Goal: Check status: Check status

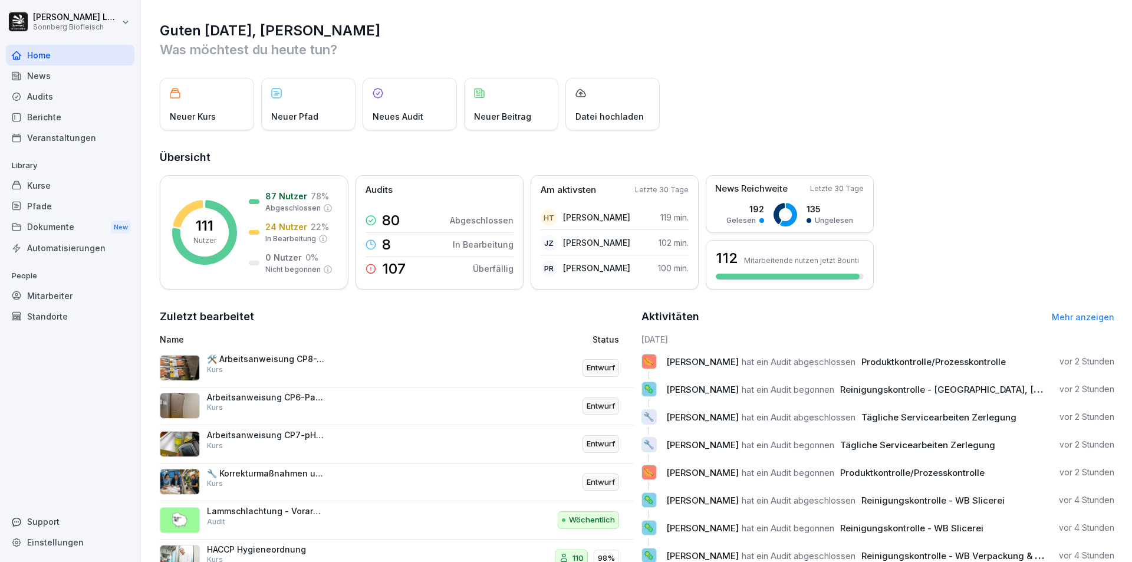
click at [71, 99] on div "Audits" at bounding box center [70, 96] width 129 height 21
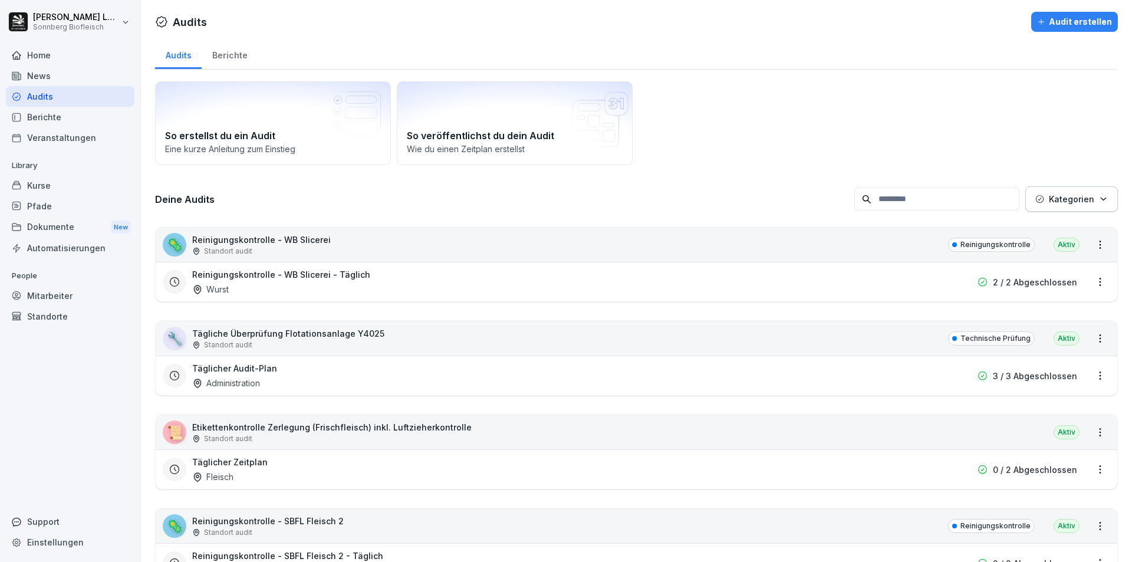
click at [428, 247] on div "🦠 Reinigungskontrolle - WB Slicerei Standort audit Reinigungskontrolle Aktiv" at bounding box center [637, 245] width 962 height 34
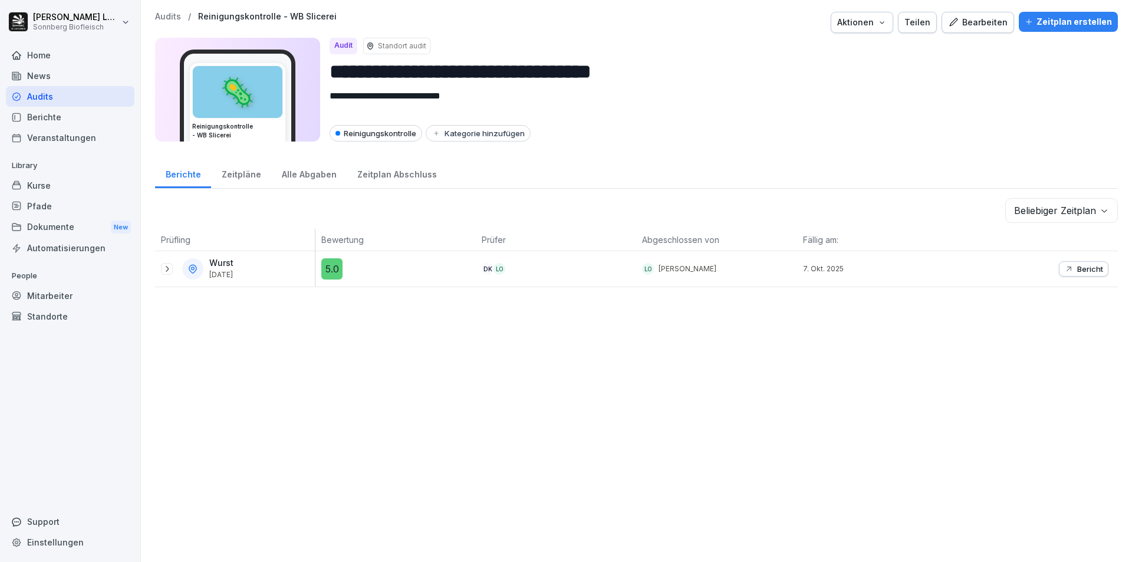
click at [173, 19] on p "Audits" at bounding box center [168, 17] width 26 height 10
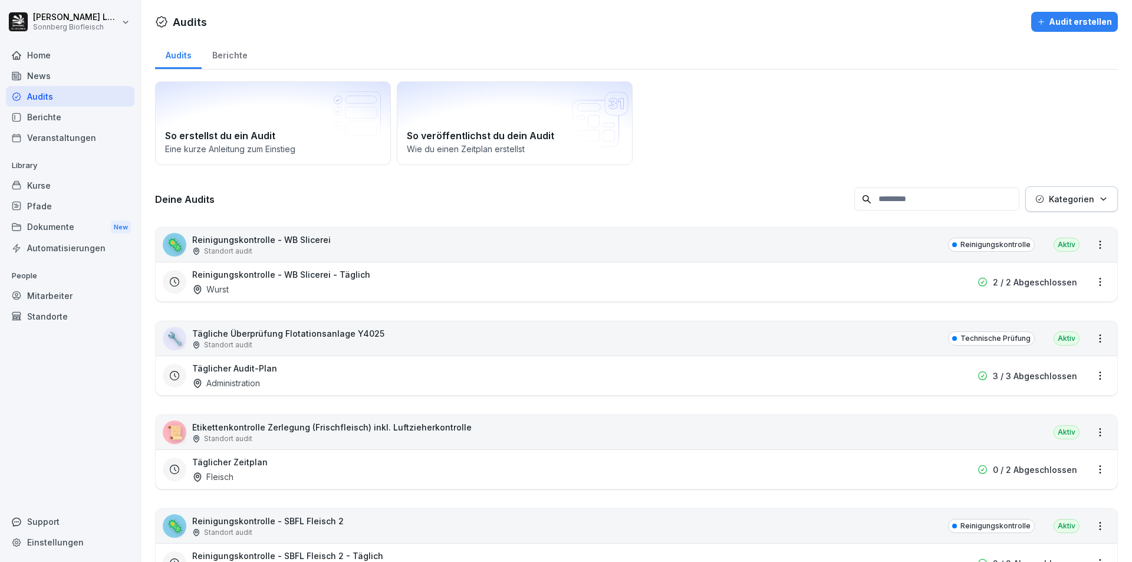
scroll to position [236, 0]
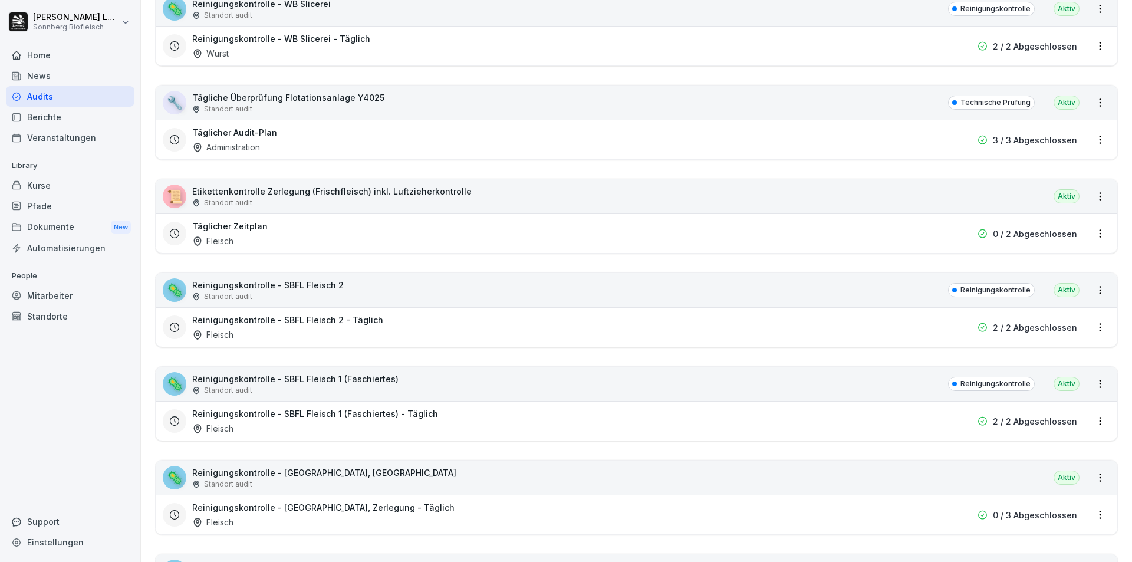
click at [456, 103] on div "🔧 Tägliche Überprüfung Flotationsanlage Y4025 Standort audit Technische Prüfung…" at bounding box center [637, 103] width 962 height 34
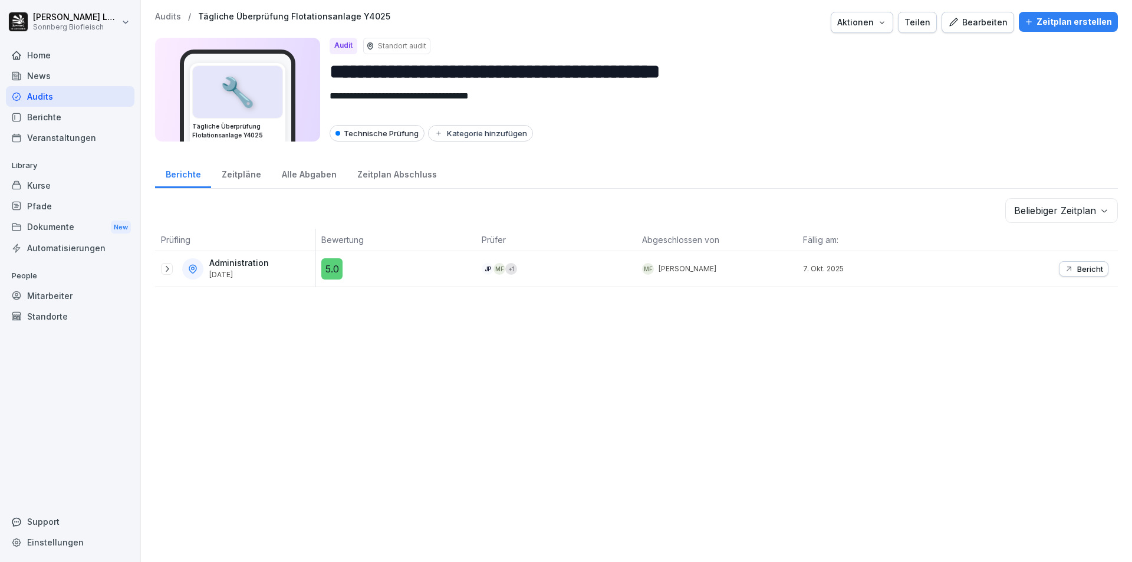
click at [168, 19] on p "Audits" at bounding box center [168, 17] width 26 height 10
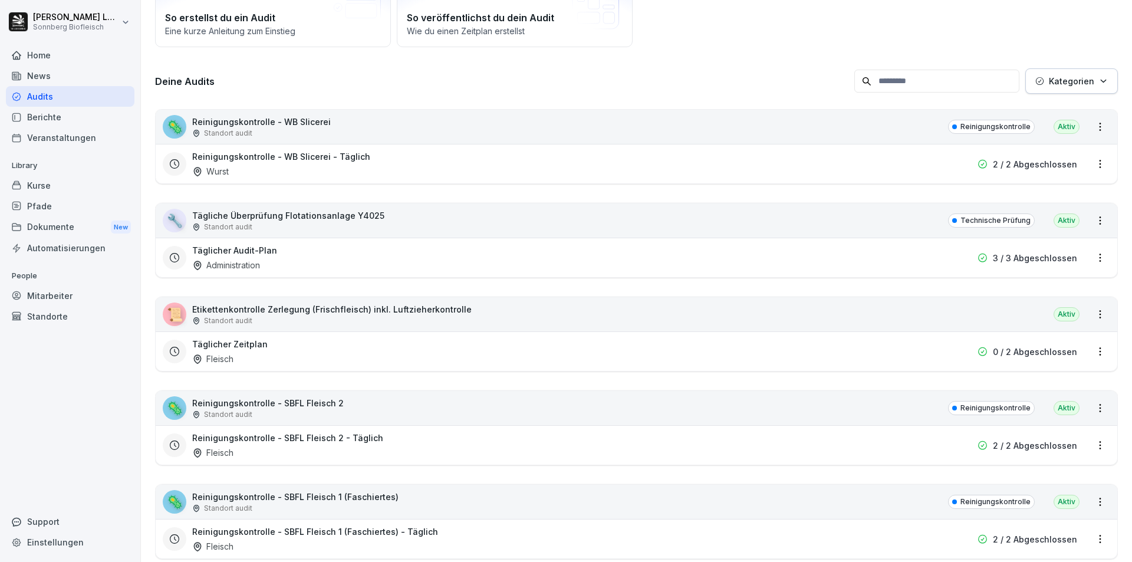
scroll to position [177, 0]
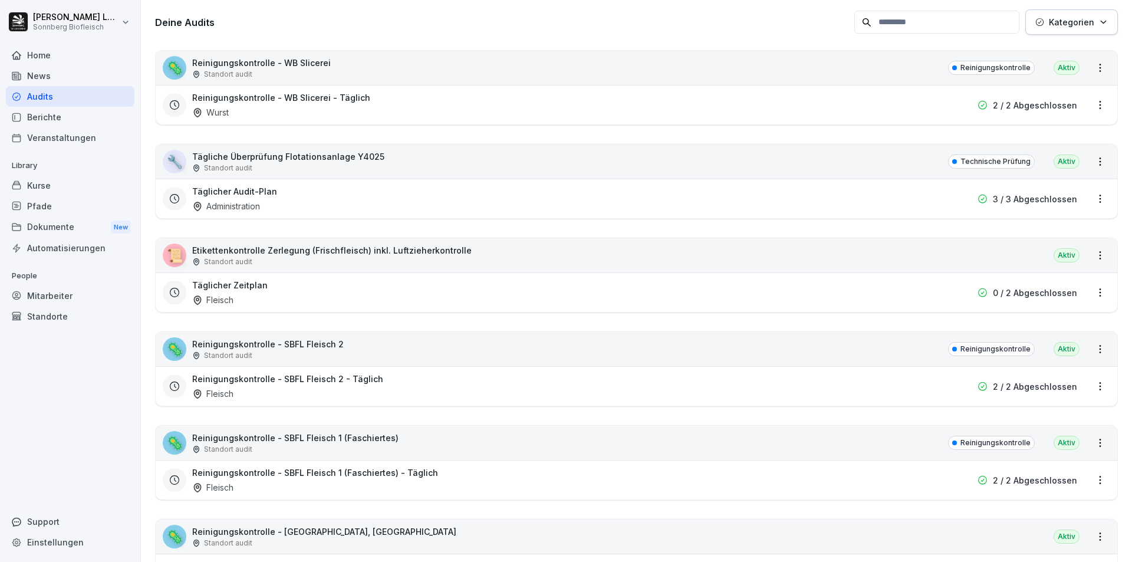
click at [367, 264] on div "Standort audit" at bounding box center [332, 262] width 280 height 11
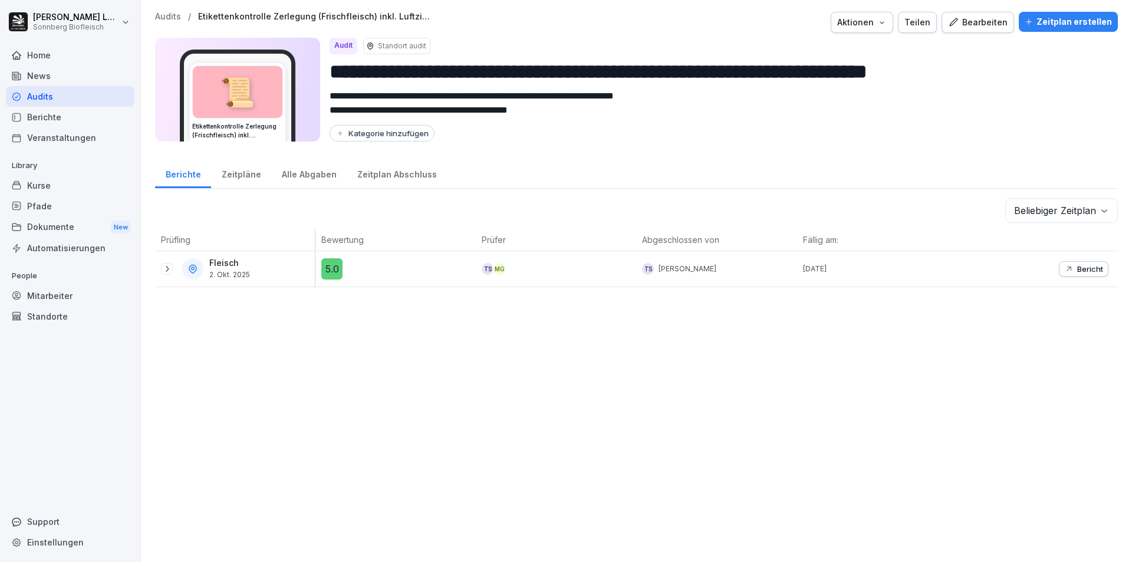
click at [167, 20] on p "Audits" at bounding box center [168, 17] width 26 height 10
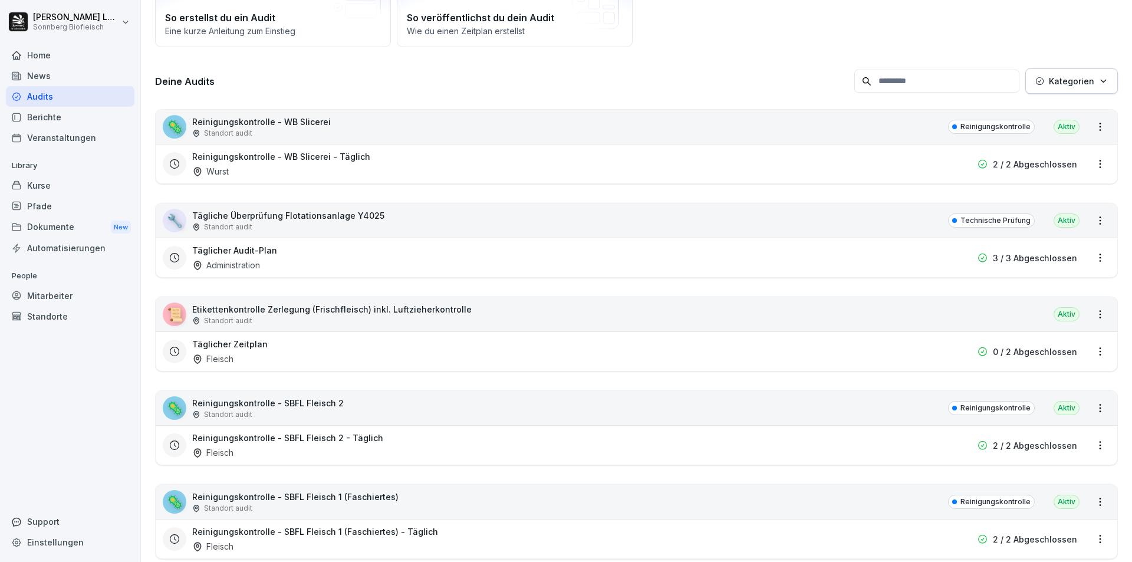
scroll to position [177, 0]
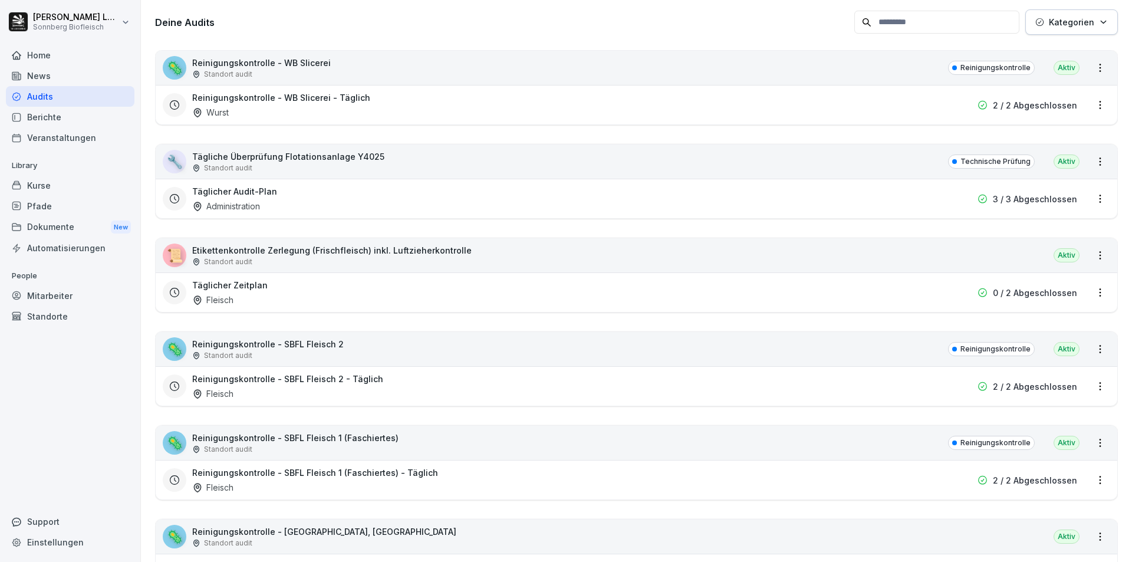
click at [360, 351] on div "🦠 Reinigungskontrolle - SBFL Fleisch 2 Standort audit Reinigungskontrolle Aktiv" at bounding box center [637, 349] width 962 height 34
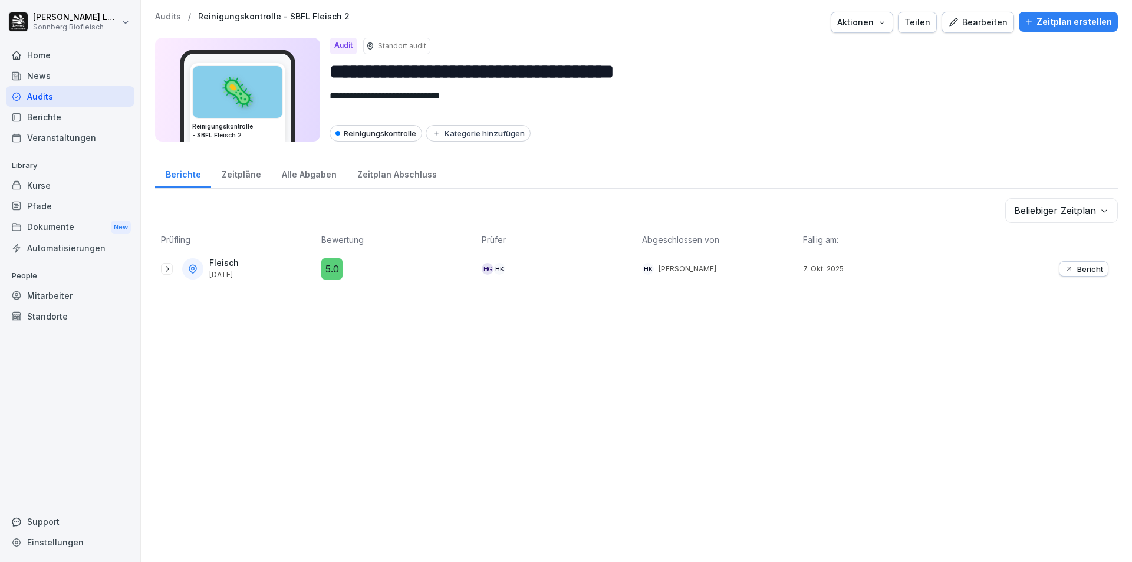
click at [172, 19] on p "Audits" at bounding box center [168, 17] width 26 height 10
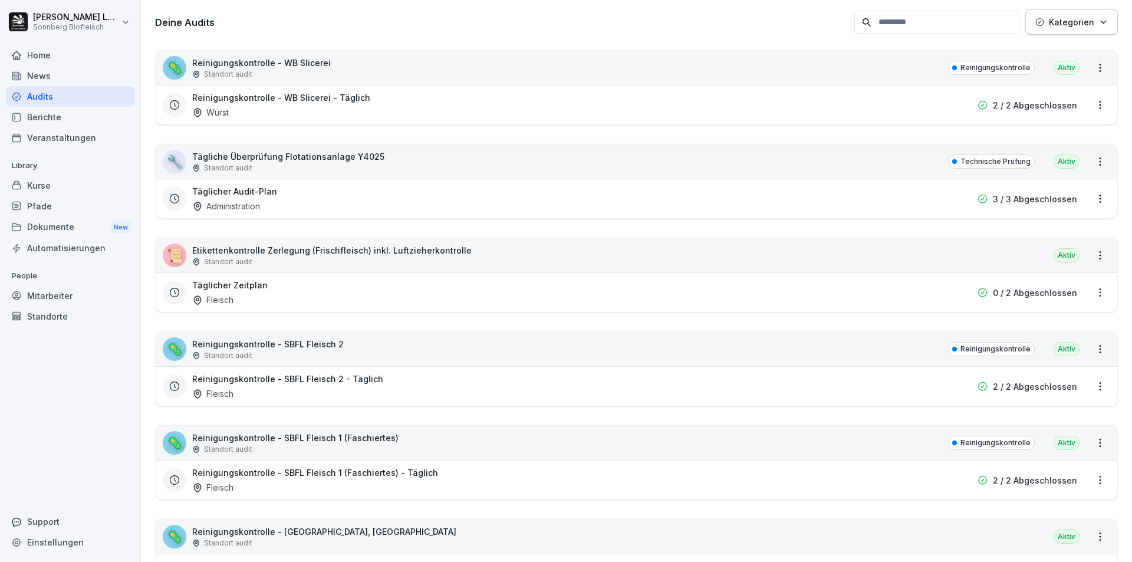
scroll to position [295, 0]
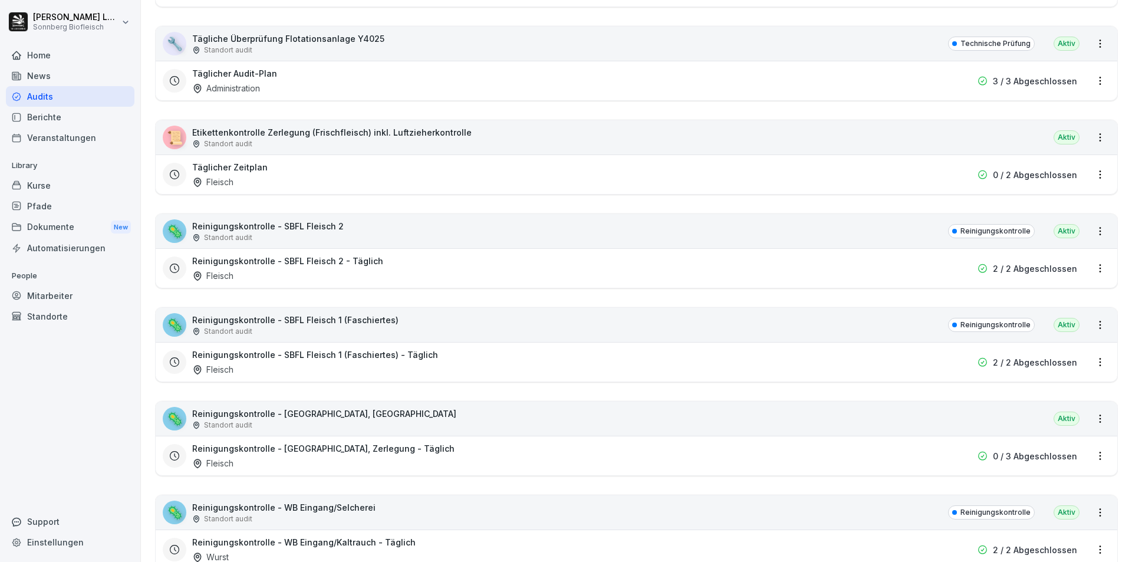
click at [437, 330] on div "🦠 Reinigungskontrolle - SBFL Fleisch 1 (Faschiertes) Standort audit Reinigungsk…" at bounding box center [637, 325] width 962 height 34
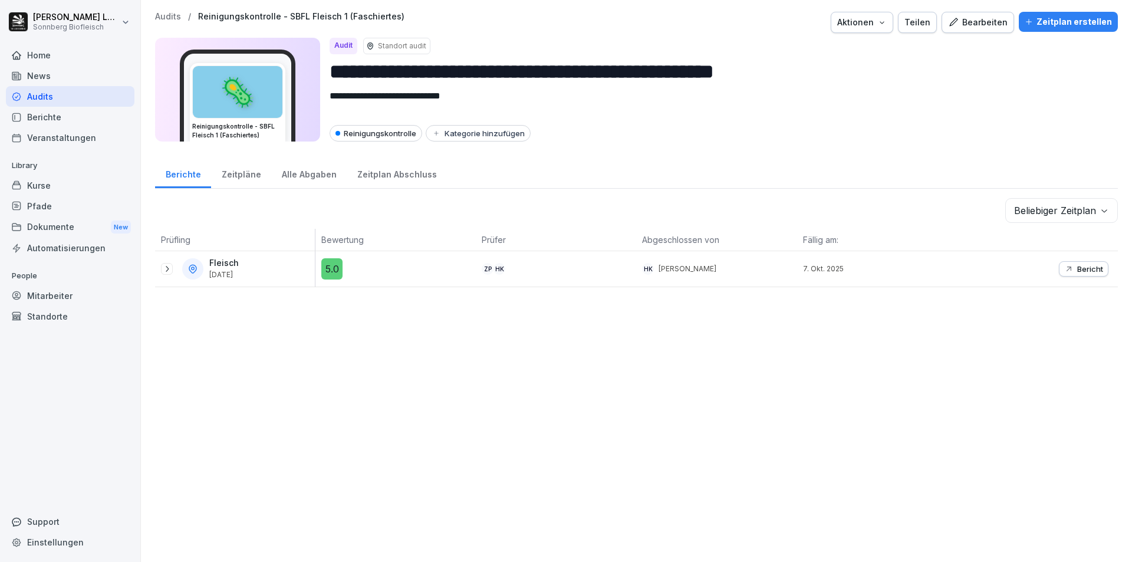
click at [162, 17] on p "Audits" at bounding box center [168, 17] width 26 height 10
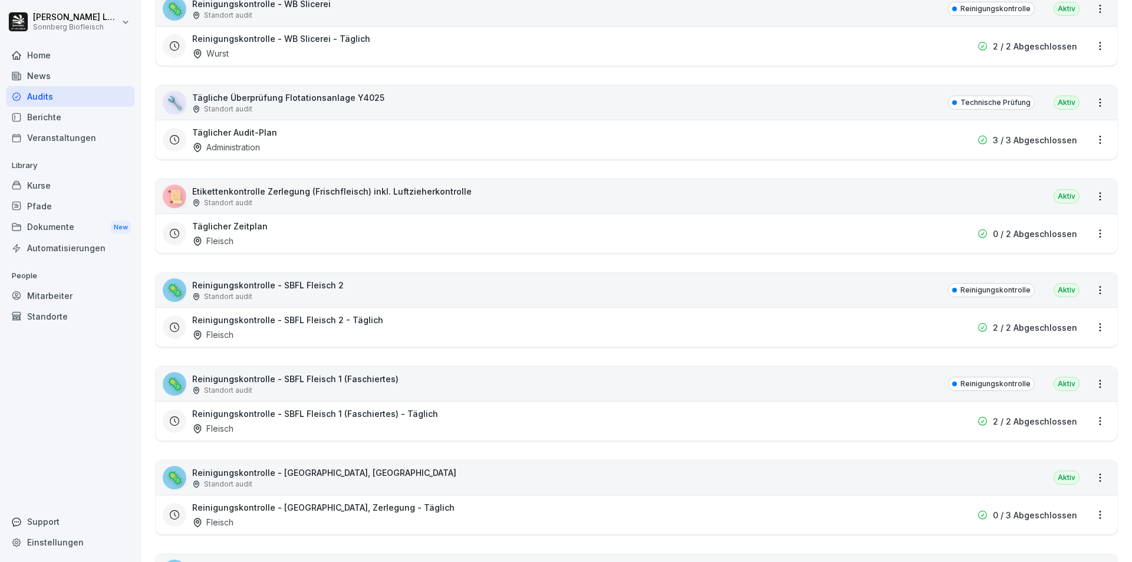
scroll to position [413, 0]
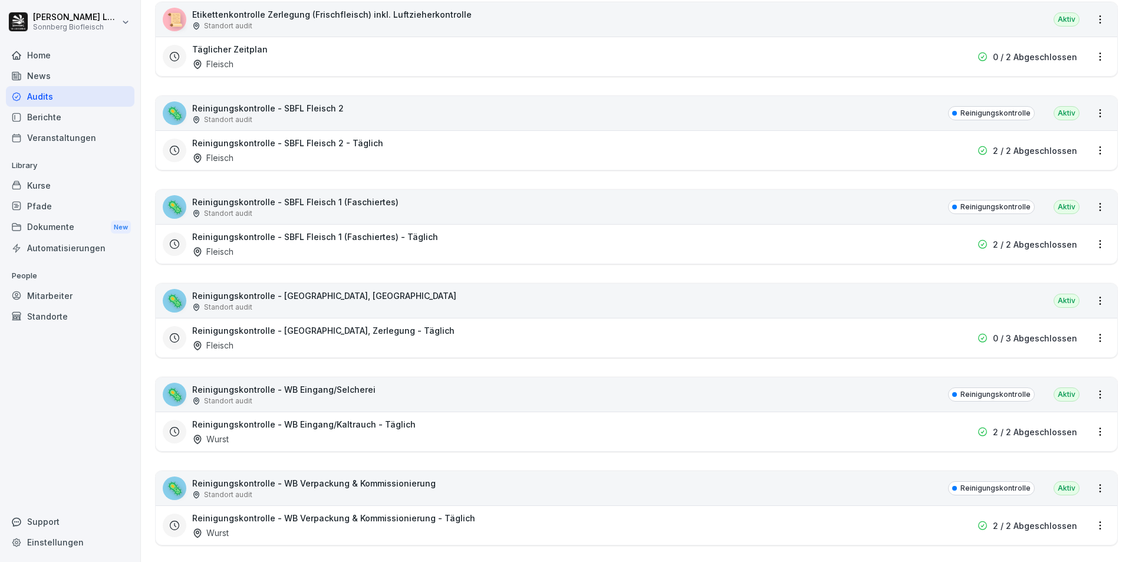
click at [399, 300] on div "🦠 Reinigungskontrolle - [GEOGRAPHIC_DATA], Zerlegung Standort audit [GEOGRAPHIC…" at bounding box center [637, 301] width 962 height 34
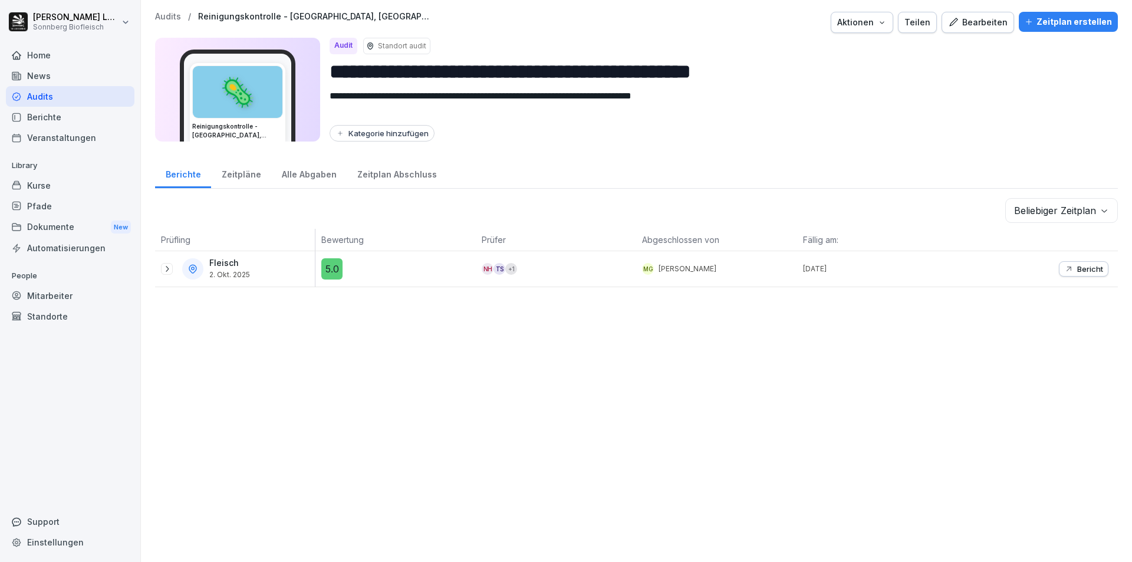
click at [173, 18] on p "Audits" at bounding box center [168, 17] width 26 height 10
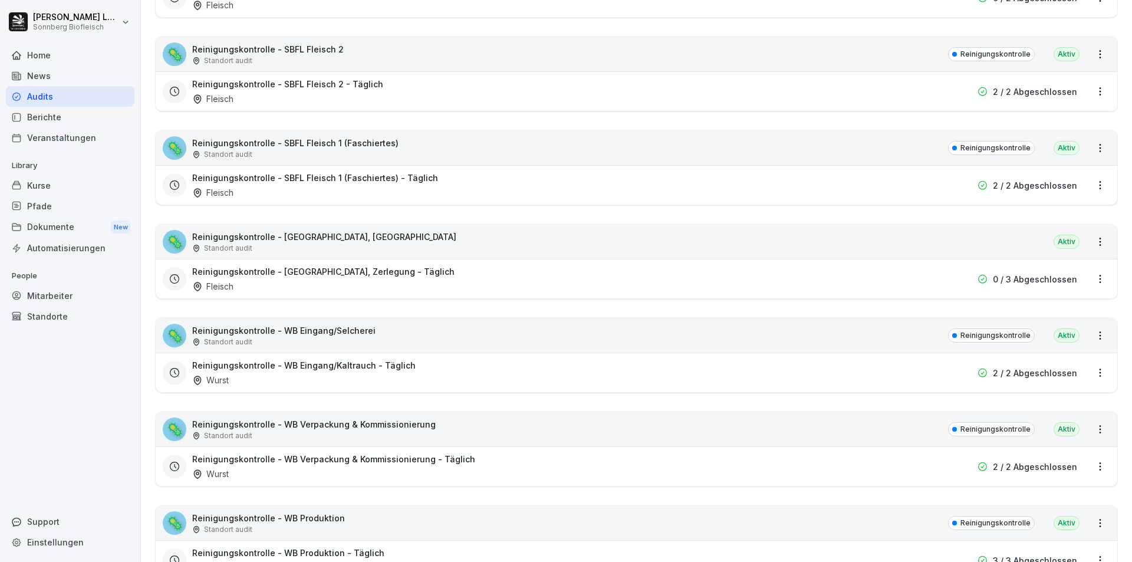
scroll to position [649, 0]
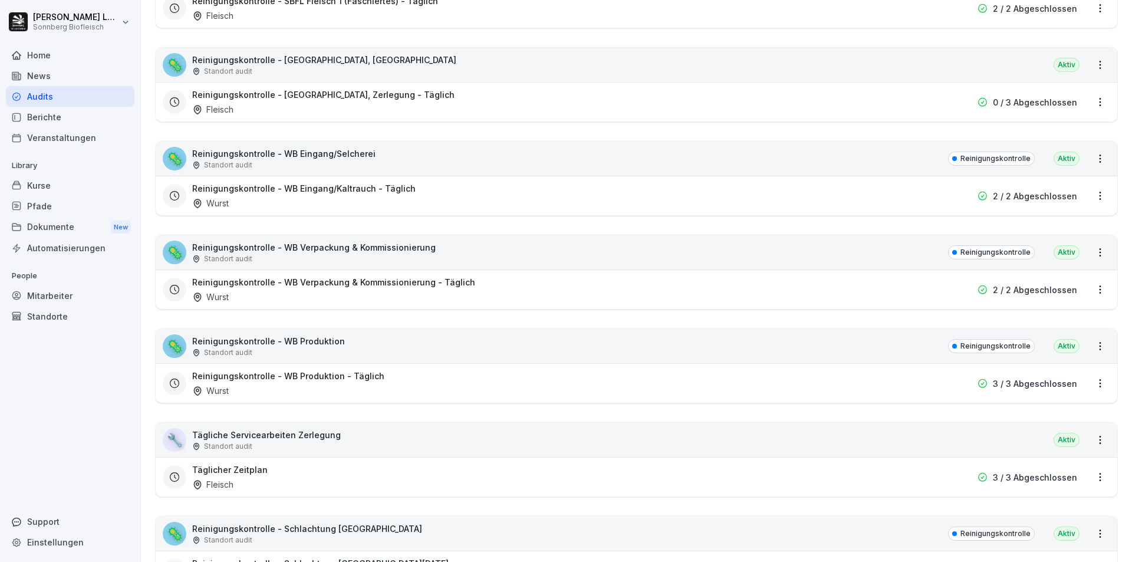
click at [386, 165] on div "🦠 Reinigungskontrolle - WB Eingang/Selcherei Standort audit Reinigungskontrolle…" at bounding box center [637, 159] width 962 height 34
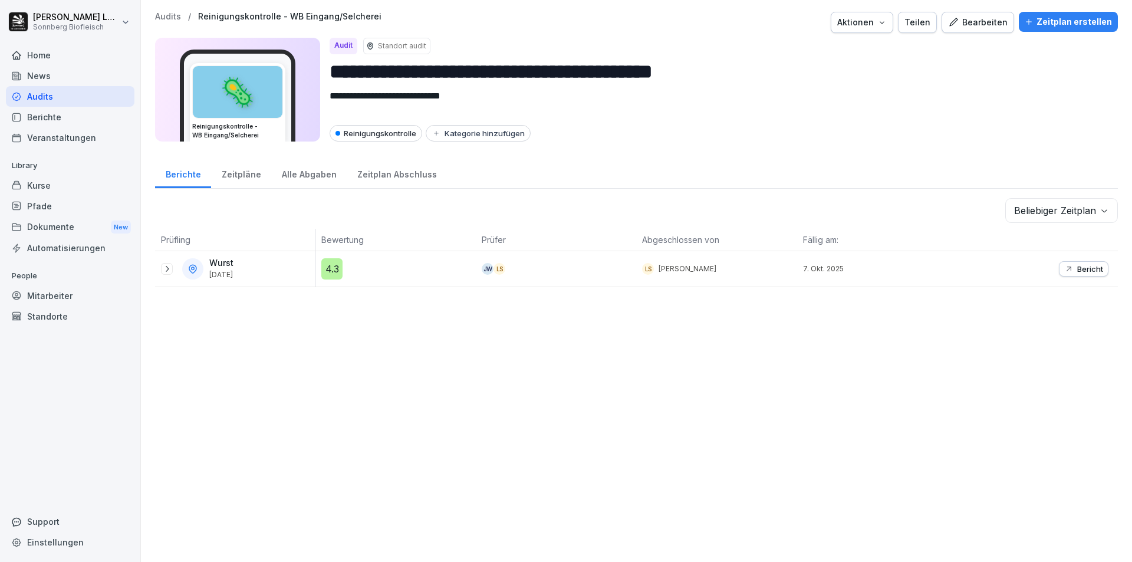
click at [1059, 268] on button "Bericht" at bounding box center [1084, 268] width 50 height 15
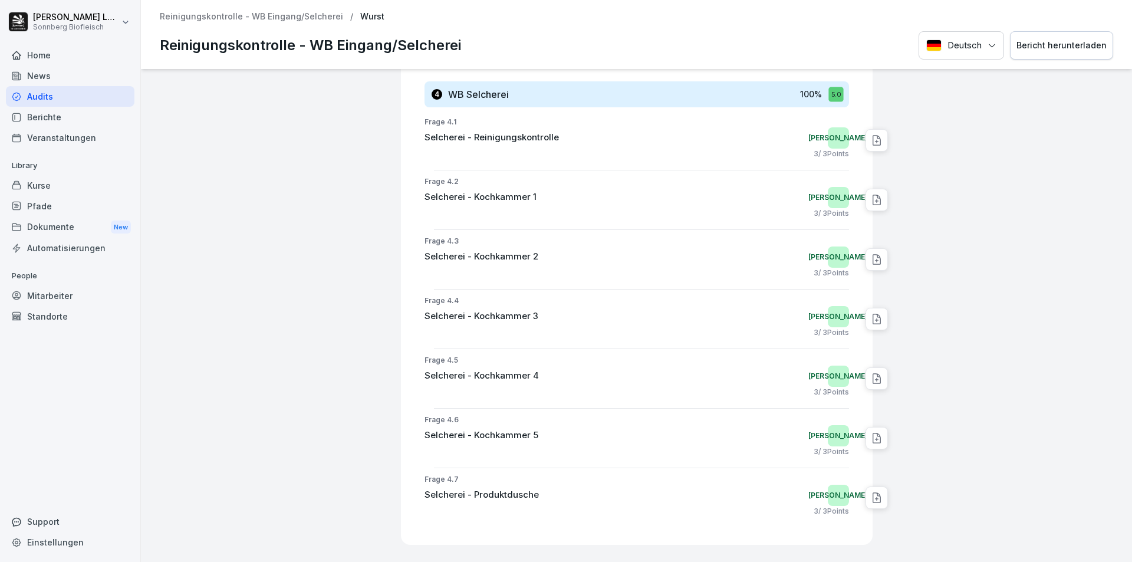
scroll to position [875, 0]
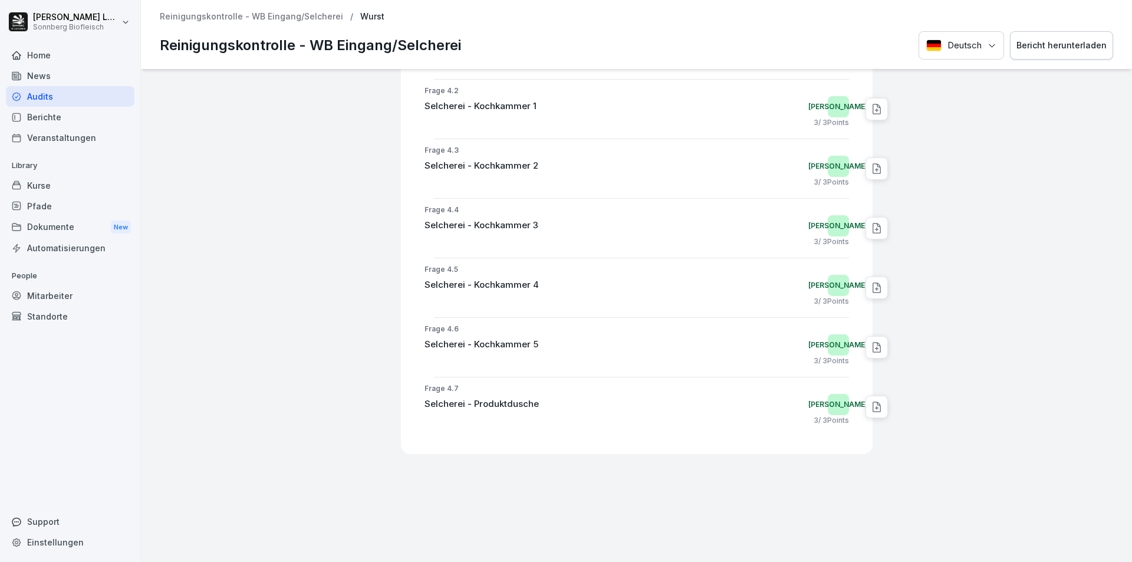
click at [201, 19] on p "Reinigungskontrolle - WB Eingang/Selcherei" at bounding box center [251, 17] width 183 height 10
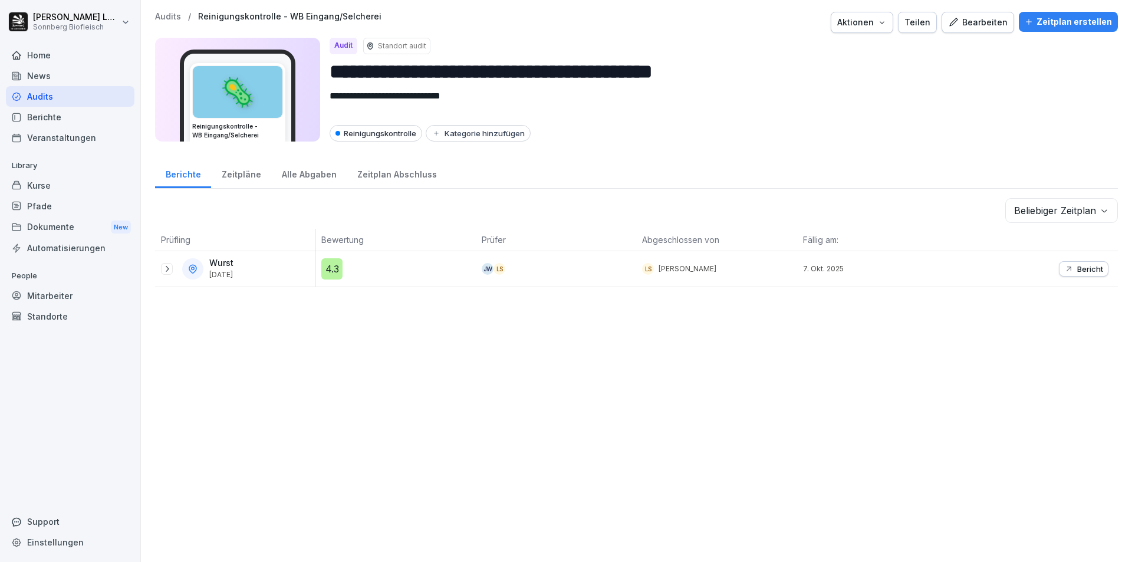
click at [169, 18] on p "Audits" at bounding box center [168, 17] width 26 height 10
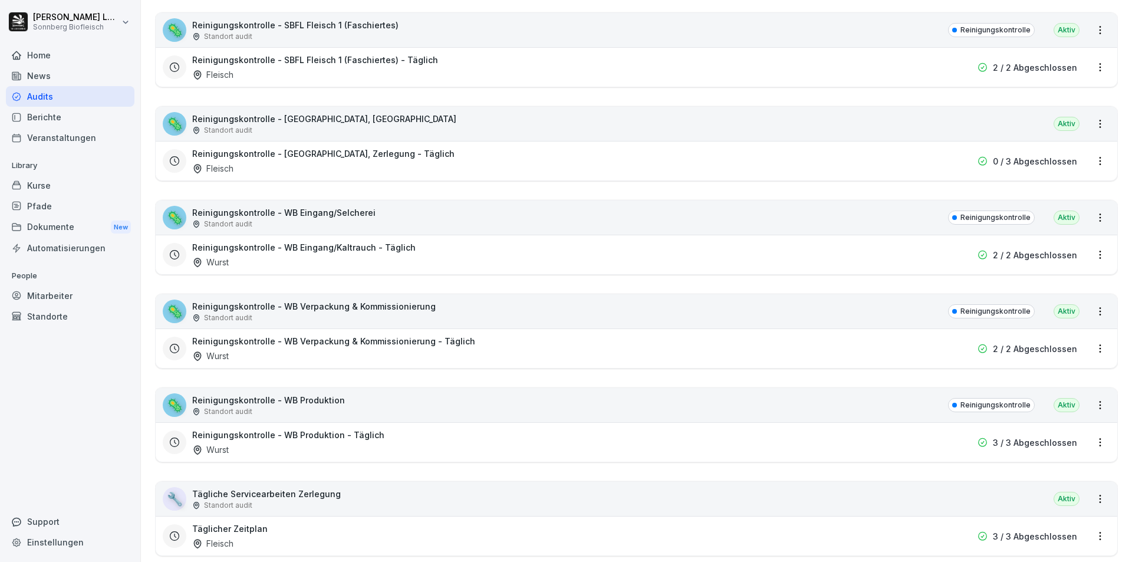
scroll to position [767, 0]
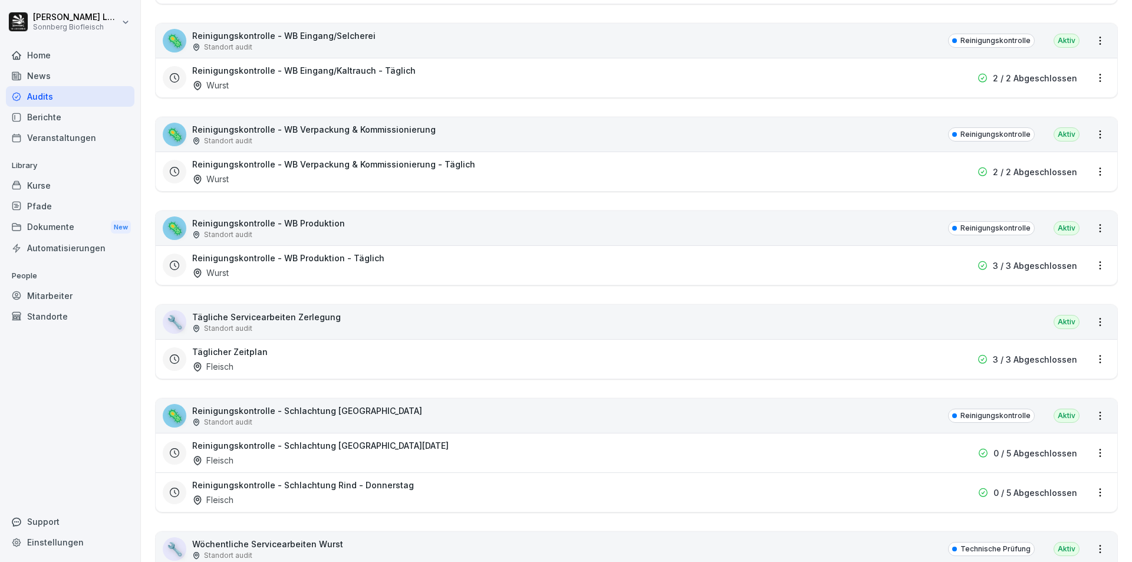
click at [470, 132] on div "🦠 Reinigungskontrolle - WB Verpackung & Kommissionierung Standort audit Reinigu…" at bounding box center [637, 134] width 962 height 34
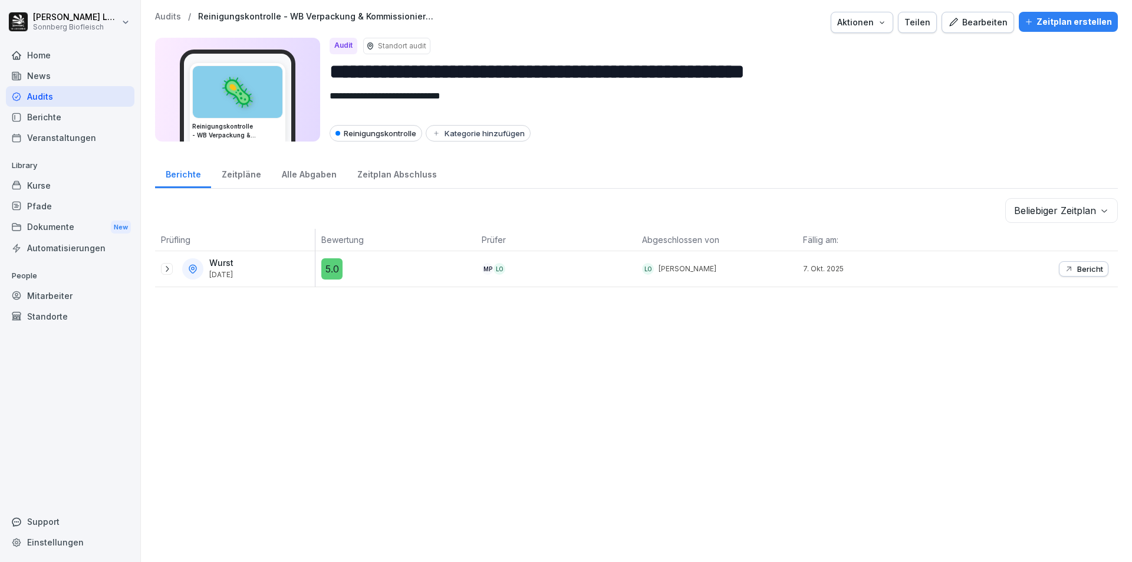
click at [167, 13] on p "Audits" at bounding box center [168, 17] width 26 height 10
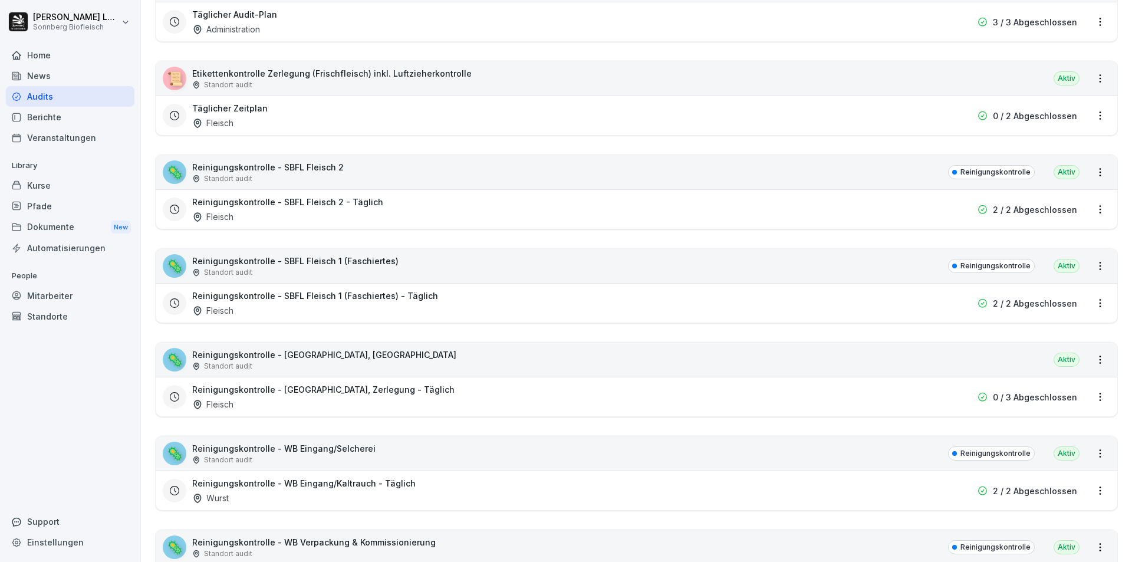
scroll to position [590, 0]
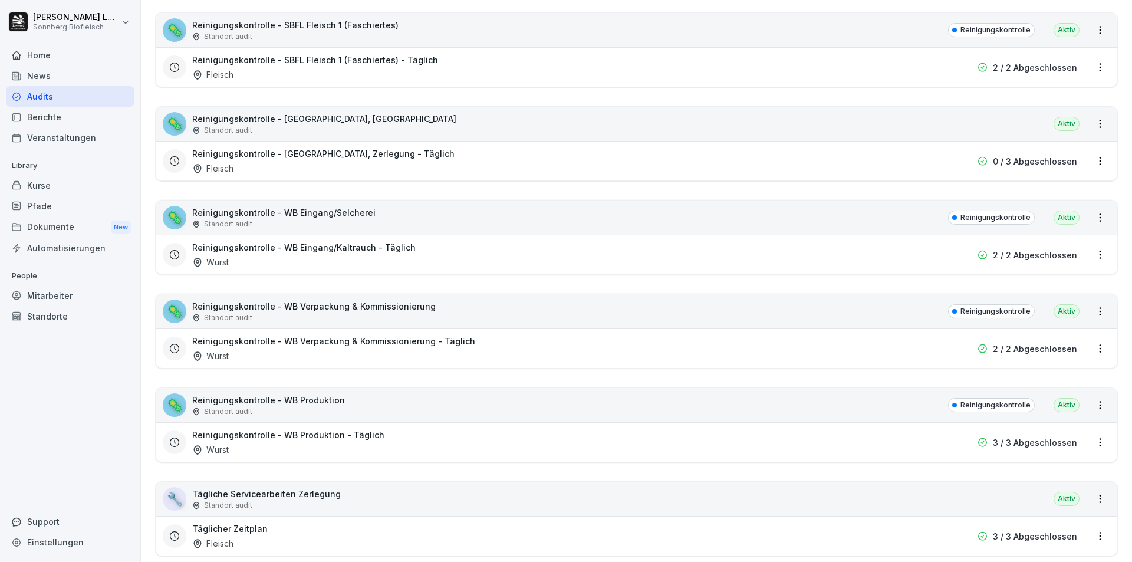
click at [353, 408] on div "🦠 Reinigungskontrolle - WB Produktion Standort audit Reinigungskontrolle Aktiv" at bounding box center [637, 405] width 962 height 34
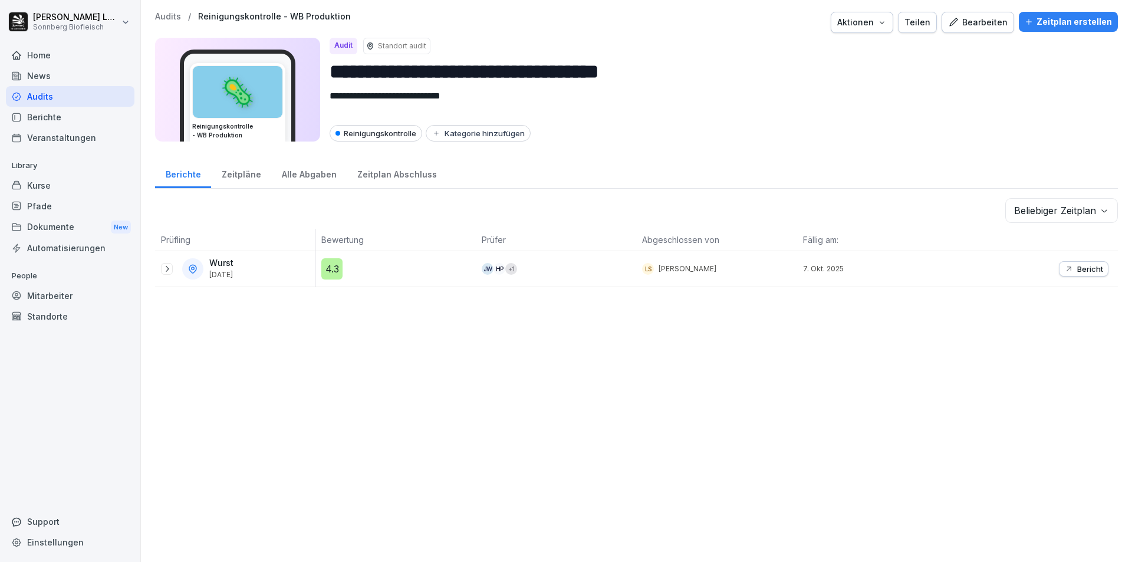
click at [1064, 267] on icon "button" at bounding box center [1068, 268] width 9 height 9
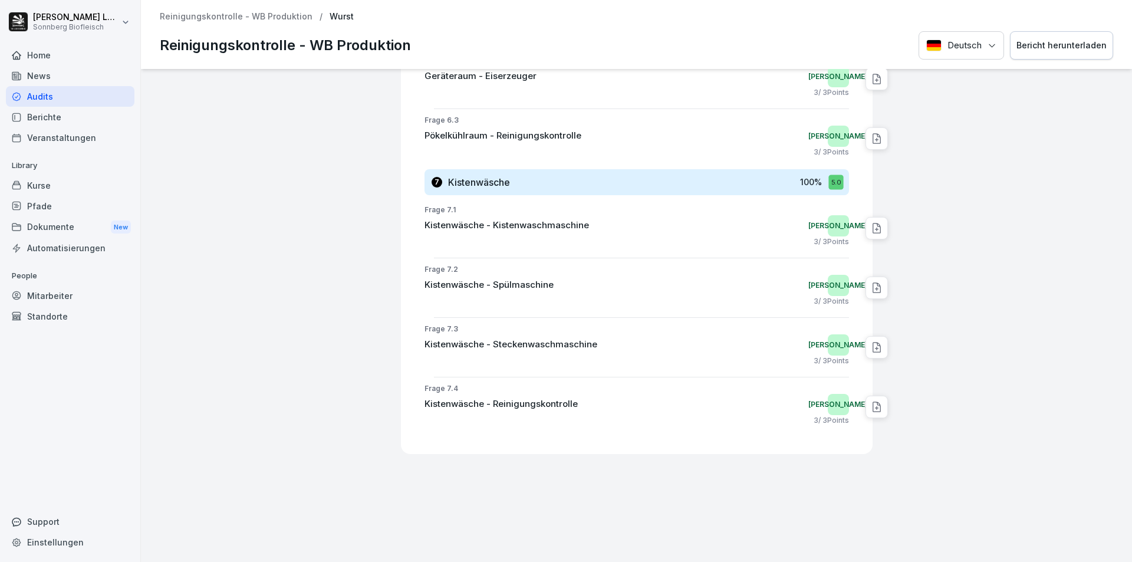
scroll to position [2232, 0]
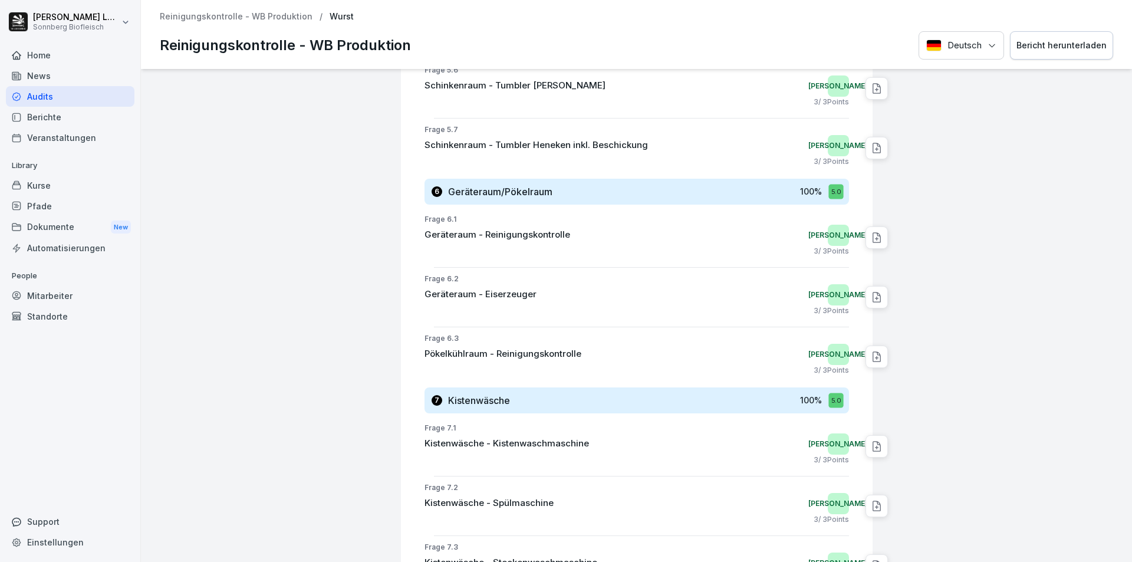
click at [260, 14] on p "Reinigungskontrolle - WB Produktion" at bounding box center [236, 17] width 153 height 10
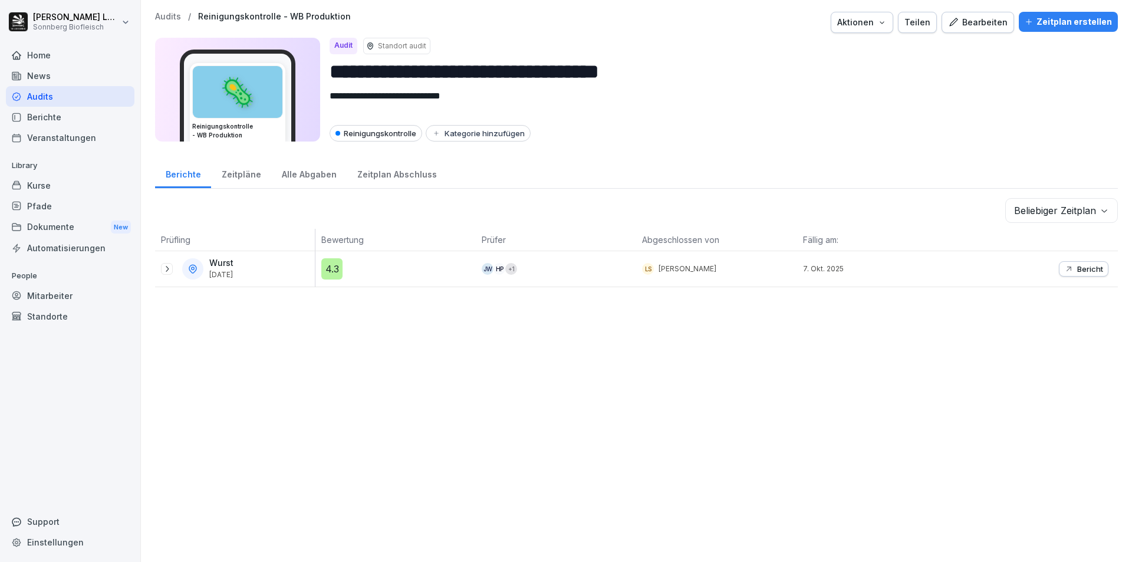
click at [171, 271] on icon at bounding box center [166, 268] width 9 height 9
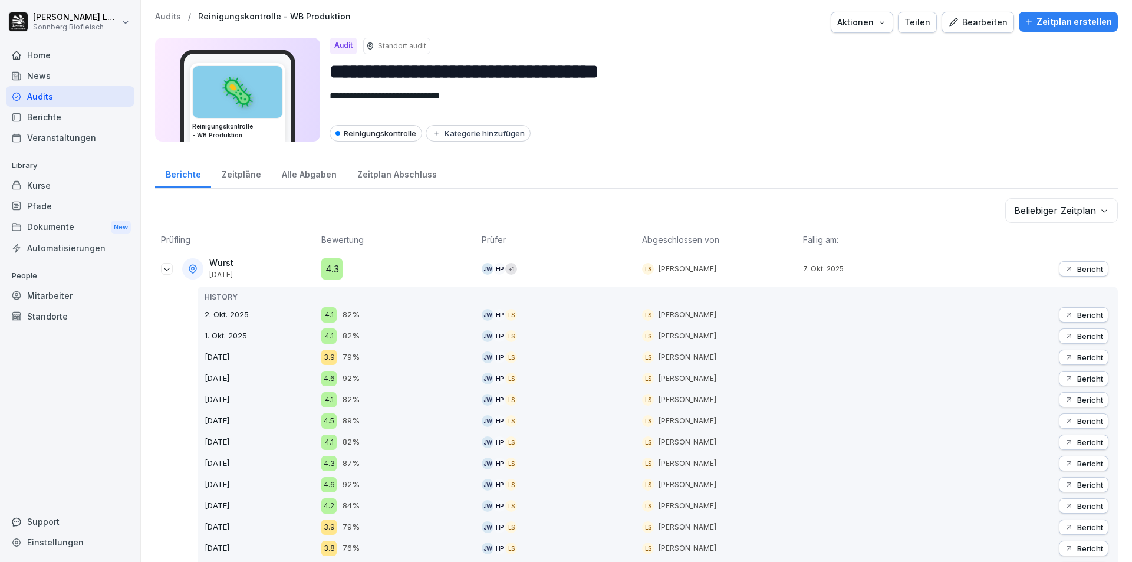
click at [1077, 311] on p "Bericht" at bounding box center [1090, 314] width 26 height 9
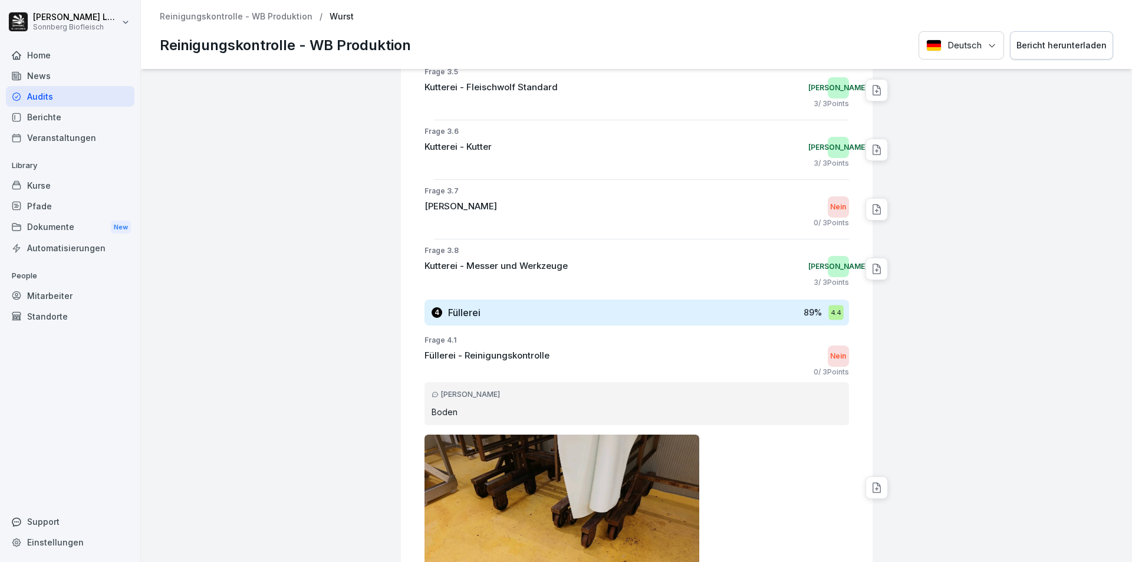
scroll to position [1533, 0]
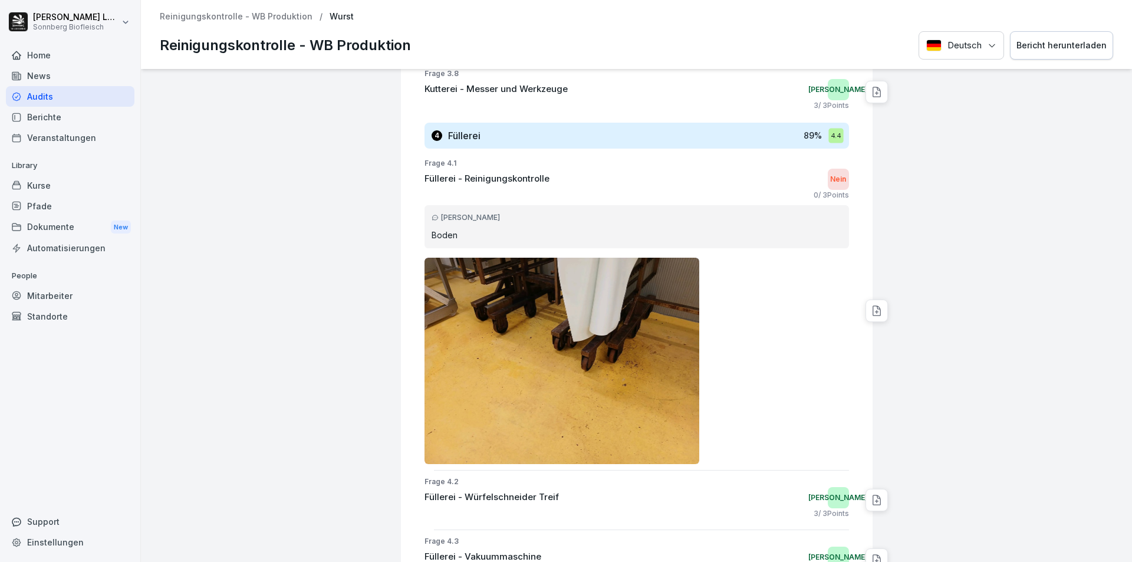
click at [226, 15] on p "Reinigungskontrolle - WB Produktion" at bounding box center [236, 17] width 153 height 10
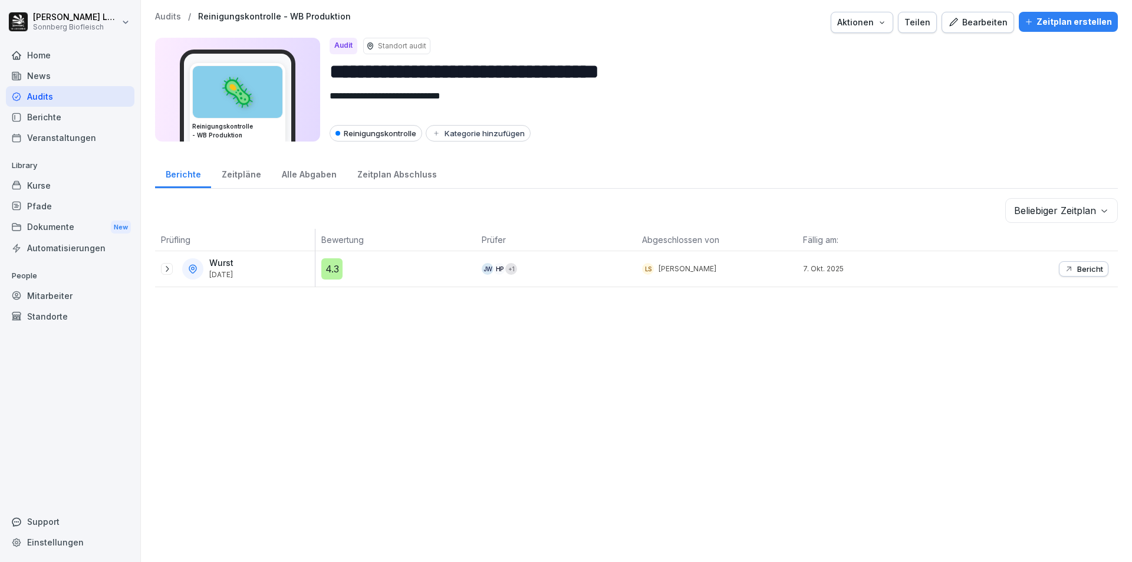
click at [161, 16] on p "Audits" at bounding box center [168, 17] width 26 height 10
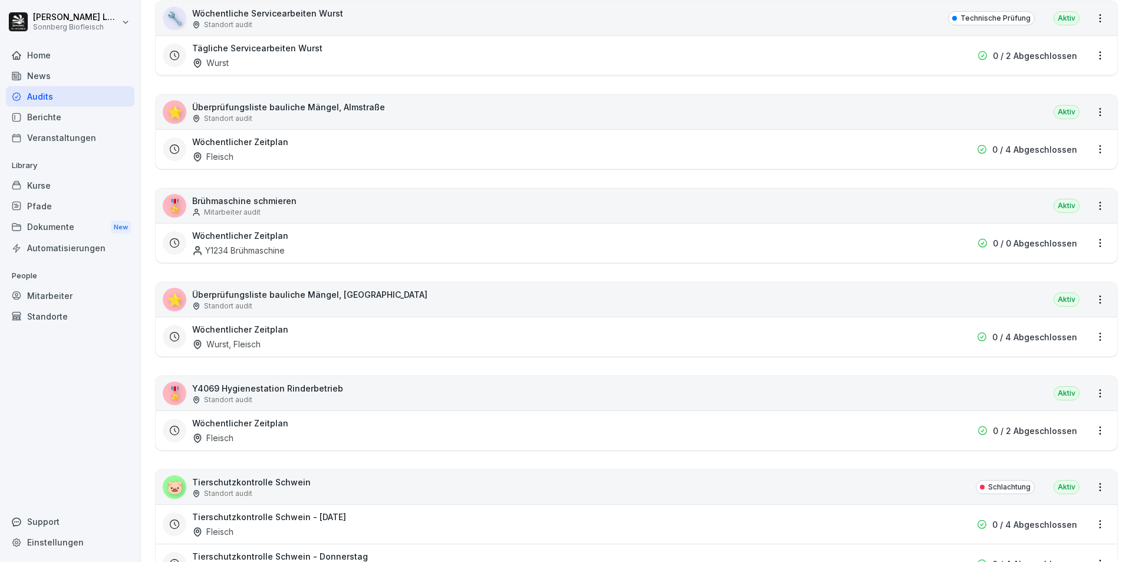
scroll to position [1474, 0]
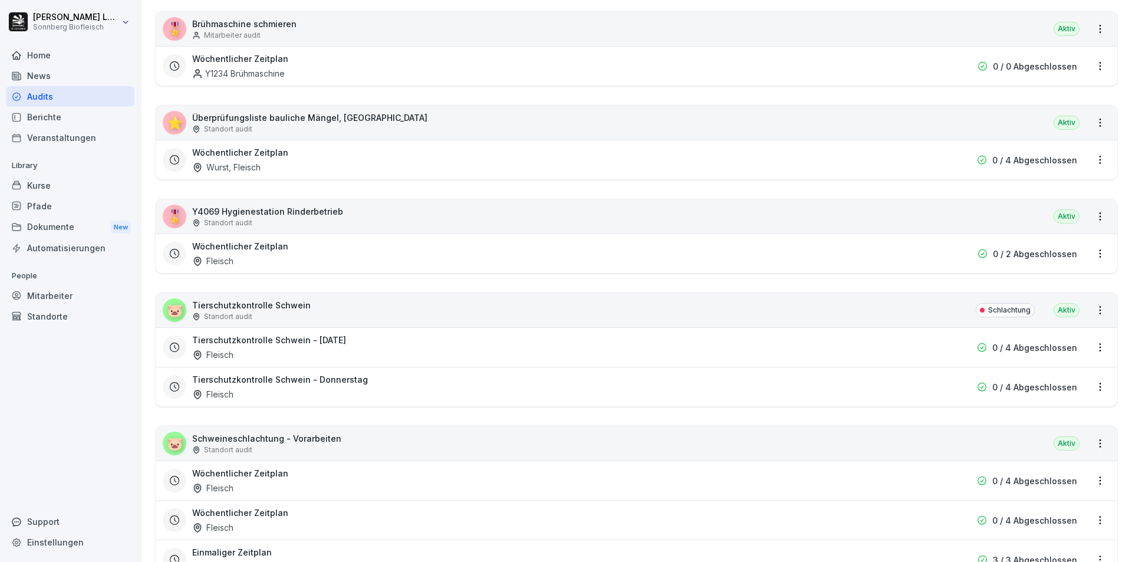
click at [448, 310] on div "🐷 Tierschutzkontrolle Schwein Standort audit Schlachtung [GEOGRAPHIC_DATA]" at bounding box center [637, 310] width 962 height 34
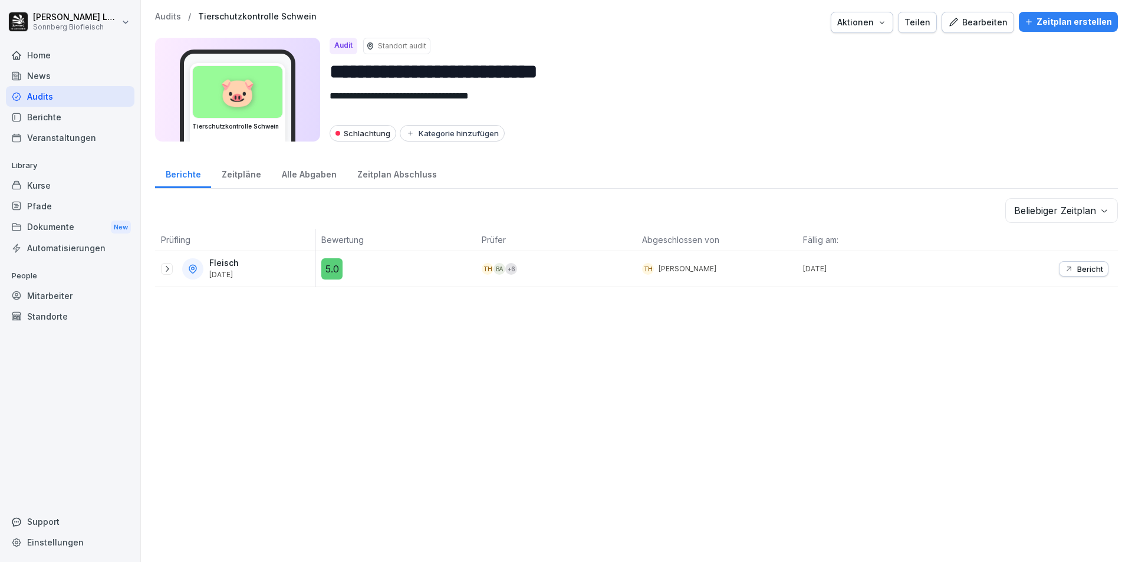
click at [167, 21] on p "Audits" at bounding box center [168, 17] width 26 height 10
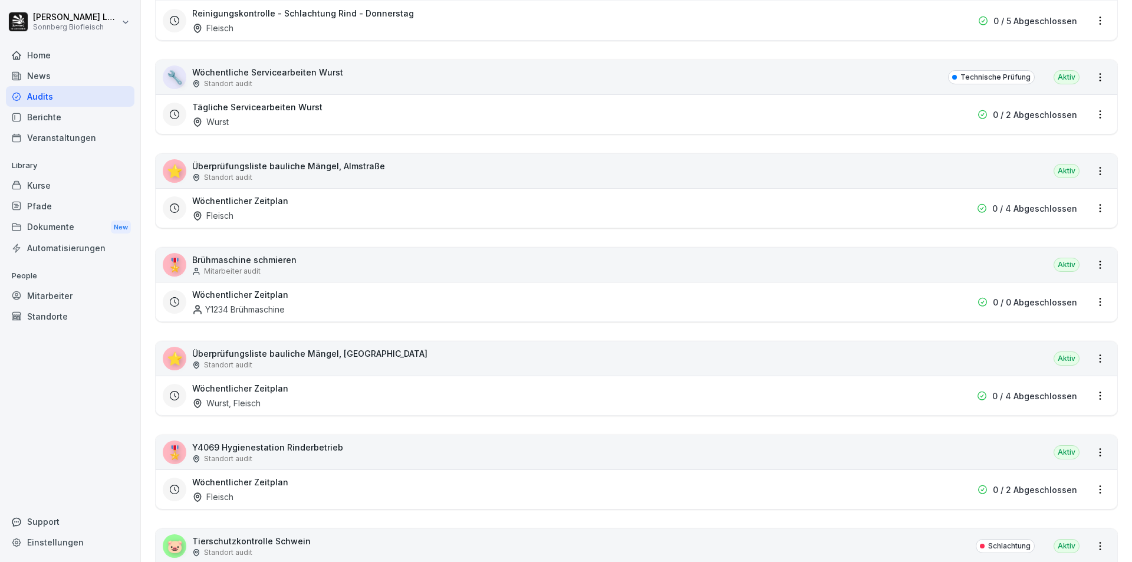
scroll to position [1533, 0]
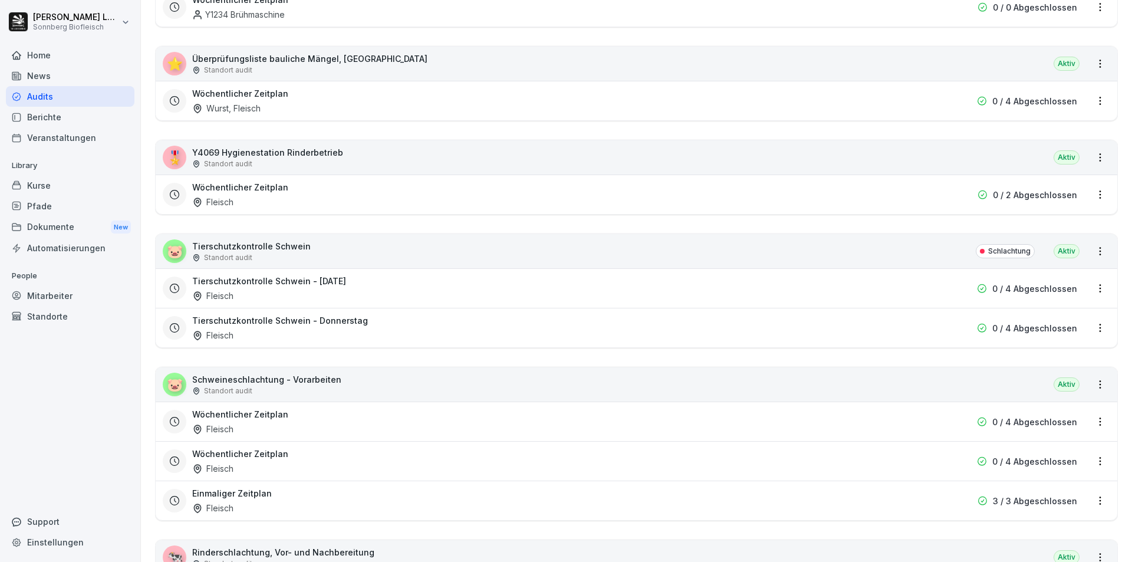
click at [353, 380] on div "🐷 Schweineschlachtung - Vorarbeiten Standort audit Aktiv" at bounding box center [637, 384] width 962 height 34
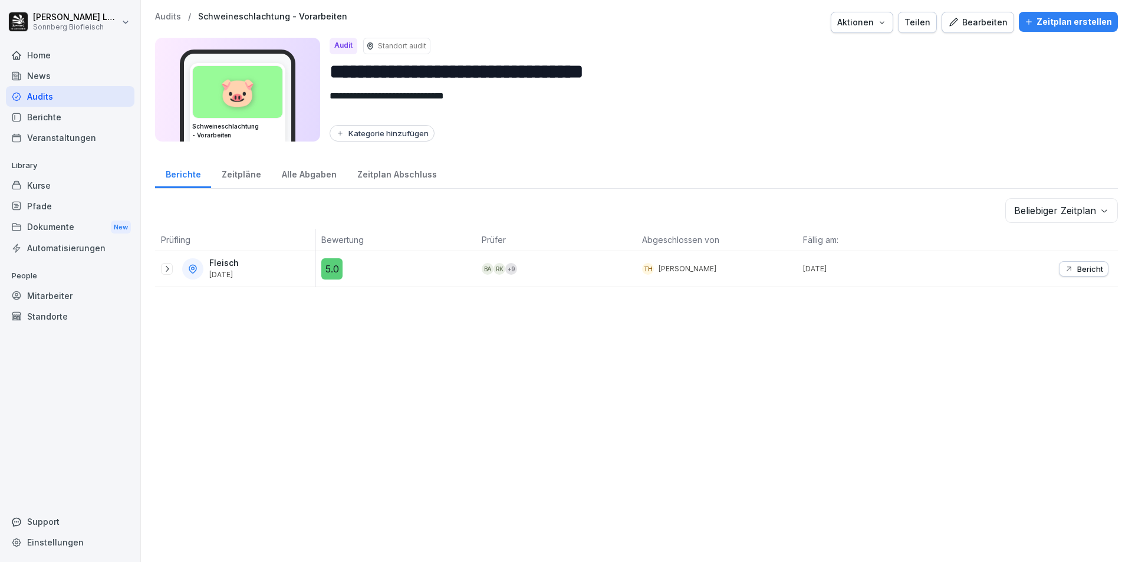
click at [172, 15] on p "Audits" at bounding box center [168, 17] width 26 height 10
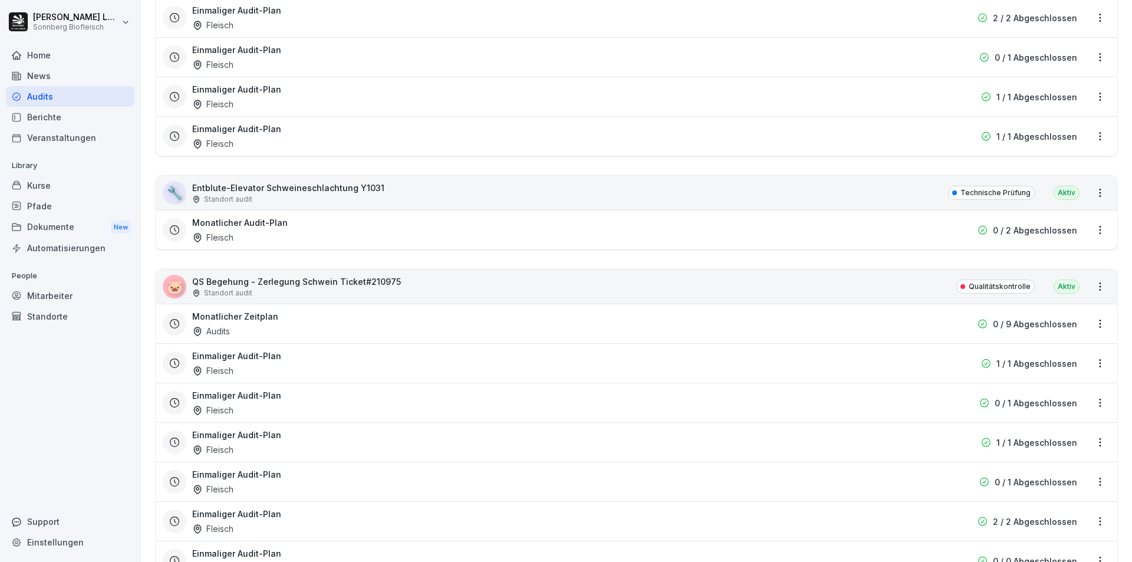
scroll to position [5259, 0]
